Goal: Task Accomplishment & Management: Use online tool/utility

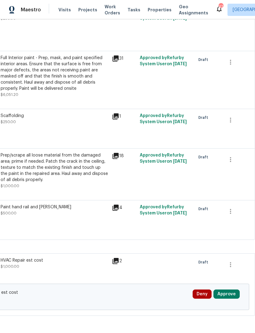
scroll to position [1280, 91]
click at [229, 289] on button "Approve" at bounding box center [227, 293] width 26 height 9
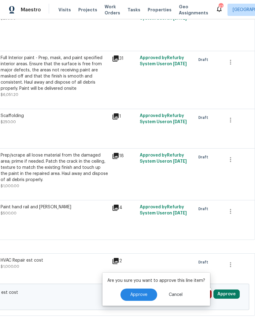
click at [155, 292] on button "Approve" at bounding box center [139, 294] width 37 height 12
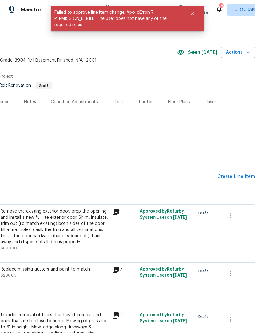
scroll to position [0, 91]
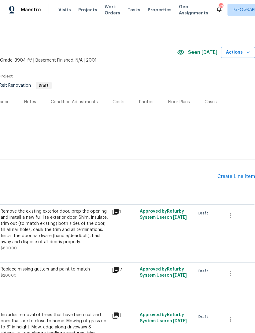
click at [247, 51] on icon "button" at bounding box center [249, 52] width 6 height 6
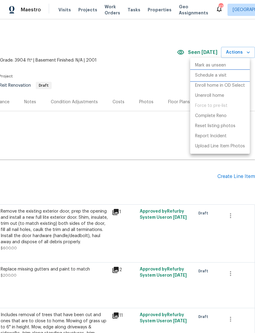
click at [225, 71] on li "Schedule a visit" at bounding box center [220, 75] width 60 height 10
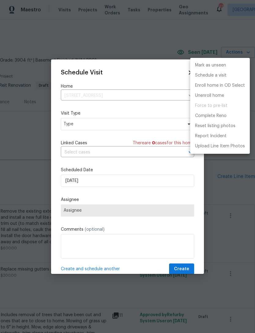
click at [115, 128] on div at bounding box center [127, 166] width 255 height 333
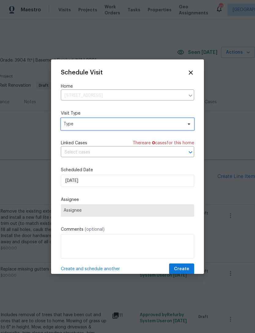
click at [118, 126] on span "Type" at bounding box center [123, 124] width 119 height 6
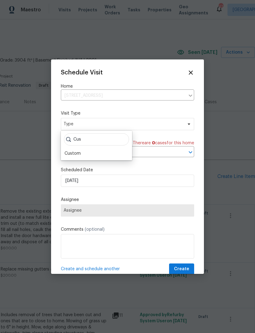
type input "Cus"
click at [91, 152] on div "Custom" at bounding box center [97, 153] width 68 height 9
click at [85, 156] on div "Custom" at bounding box center [97, 153] width 68 height 9
click at [77, 152] on div "Custom" at bounding box center [73, 153] width 16 height 6
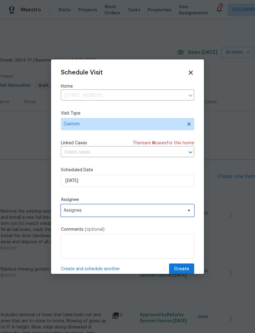
click at [97, 212] on span "Assignee" at bounding box center [124, 210] width 120 height 5
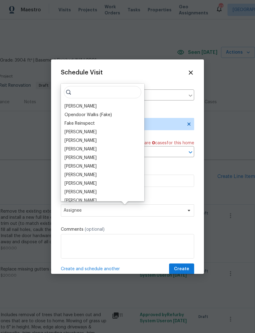
click at [100, 104] on div "[PERSON_NAME]" at bounding box center [103, 106] width 80 height 9
click at [85, 107] on div "[PERSON_NAME]" at bounding box center [81, 106] width 32 height 6
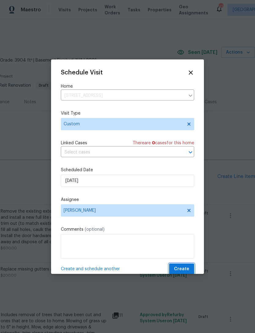
click at [186, 268] on span "Create" at bounding box center [181, 269] width 15 height 8
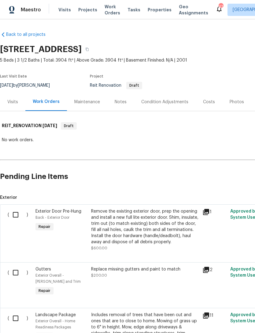
scroll to position [0, 0]
click at [65, 8] on span "Visits" at bounding box center [64, 10] width 13 height 6
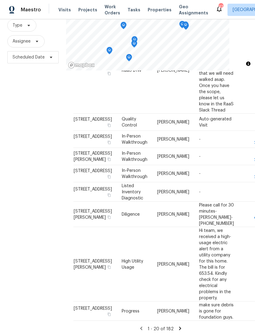
scroll to position [20, 0]
click at [181, 326] on icon at bounding box center [181, 329] width 6 height 6
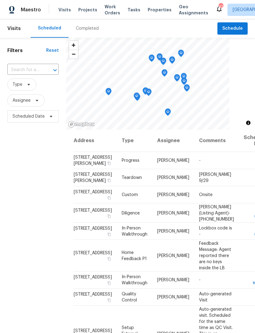
scroll to position [0, 0]
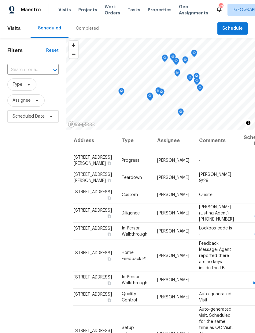
click at [0, 0] on icon at bounding box center [0, 0] width 0 height 0
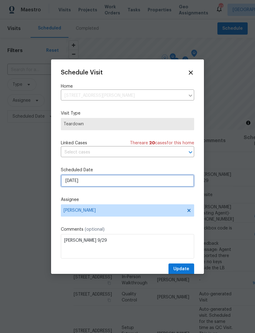
click at [136, 182] on input "[DATE]" at bounding box center [128, 181] width 134 height 12
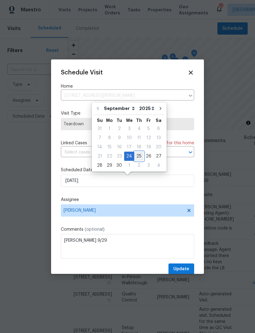
click at [138, 156] on div "25" at bounding box center [138, 156] width 9 height 9
type input "[DATE]"
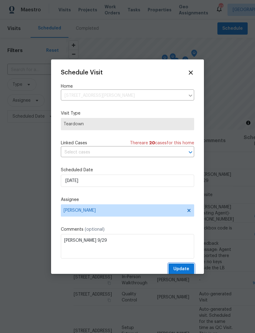
click at [188, 270] on span "Update" at bounding box center [182, 269] width 16 height 8
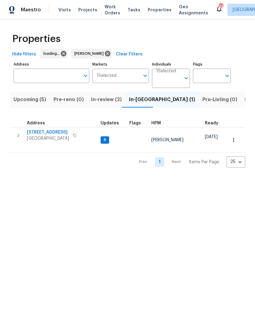
click at [24, 99] on span "Upcoming (5)" at bounding box center [29, 99] width 33 height 9
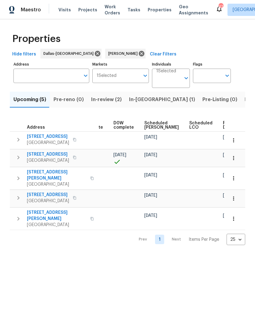
scroll to position [0, 153]
click at [224, 125] on span "Ready Date" at bounding box center [230, 125] width 13 height 9
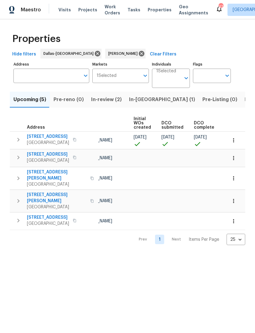
scroll to position [0, 64]
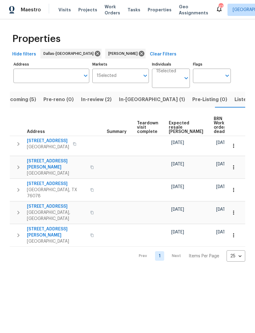
scroll to position [0, 115]
click at [214, 126] on span "BRN Work order deadline" at bounding box center [223, 125] width 19 height 17
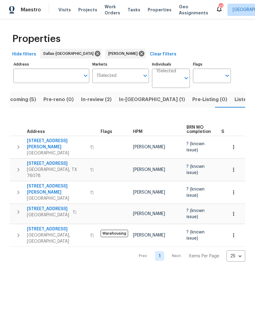
click at [235, 100] on span "Listed (14)" at bounding box center [248, 99] width 26 height 9
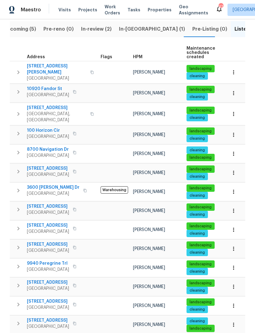
scroll to position [70, 0]
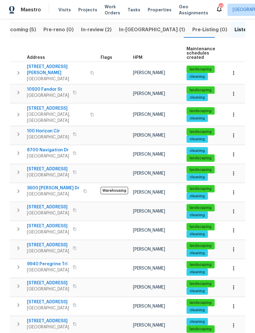
click at [235, 91] on icon "button" at bounding box center [234, 94] width 6 height 6
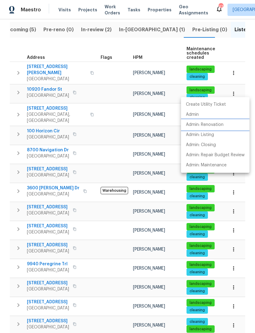
click at [225, 124] on li "Admin: Renovation" at bounding box center [215, 125] width 69 height 10
